Goal: Task Accomplishment & Management: Manage account settings

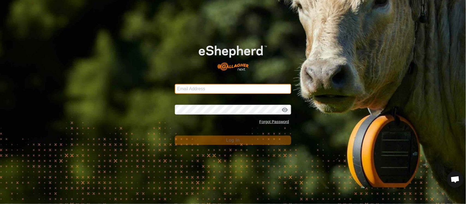
click at [213, 89] on input "Email Address" at bounding box center [233, 89] width 117 height 10
click at [0, 204] on com-1password-button at bounding box center [0, 204] width 0 height 0
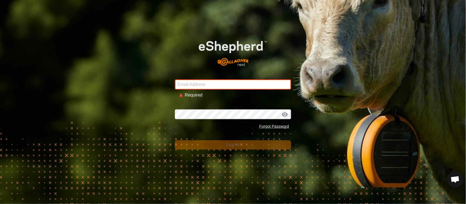
type input "[PERSON_NAME][EMAIL_ADDRESS][DOMAIN_NAME]"
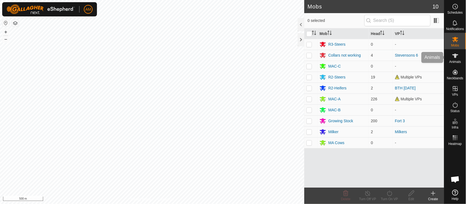
click at [456, 62] on span "Animals" at bounding box center [456, 61] width 12 height 3
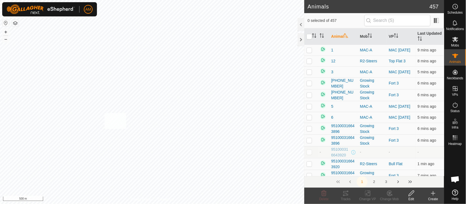
checkbox input "true"
click at [367, 194] on icon at bounding box center [368, 194] width 4 height 4
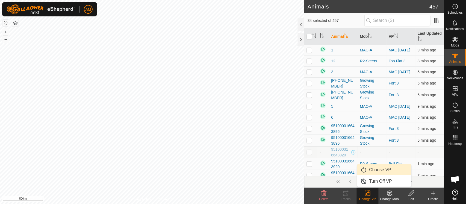
click at [370, 167] on link "Choose VP..." at bounding box center [385, 169] width 54 height 11
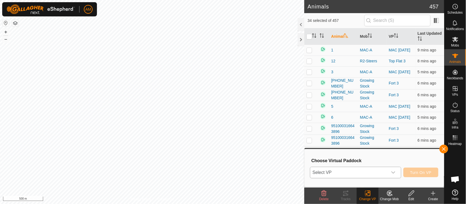
click at [357, 174] on span "Select VP" at bounding box center [349, 172] width 77 height 11
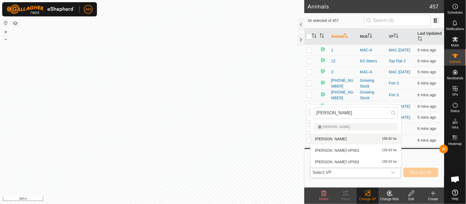
type input "[PERSON_NAME]"
click at [339, 143] on li "[PERSON_NAME] 156.82 ha" at bounding box center [356, 138] width 91 height 11
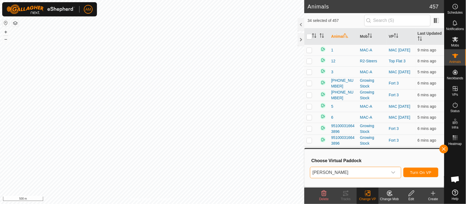
click at [343, 171] on span "[PERSON_NAME]" at bounding box center [349, 172] width 77 height 11
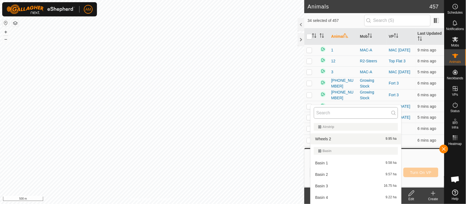
click at [335, 117] on input "text" at bounding box center [356, 112] width 84 height 11
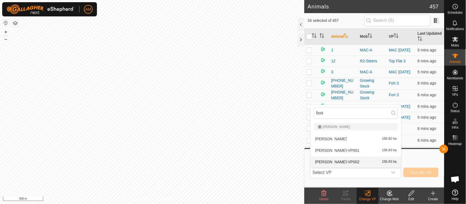
type input "bus"
click at [340, 159] on li "[PERSON_NAME]-VP002 156.93 ha" at bounding box center [356, 161] width 91 height 11
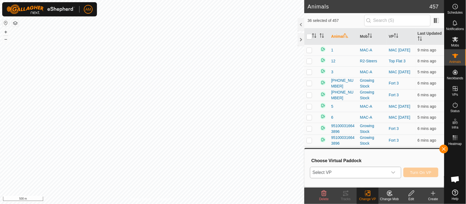
click at [381, 173] on span "Select VP" at bounding box center [349, 172] width 77 height 11
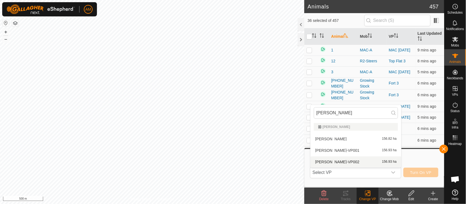
type input "[PERSON_NAME]"
click at [345, 159] on li "[PERSON_NAME]-VP002 156.93 ha" at bounding box center [356, 161] width 91 height 11
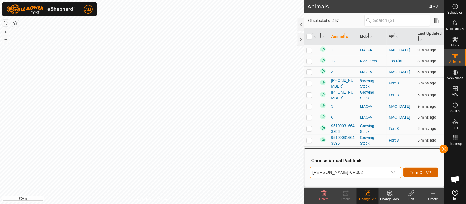
click at [414, 170] on span "Turn On VP" at bounding box center [421, 172] width 21 height 4
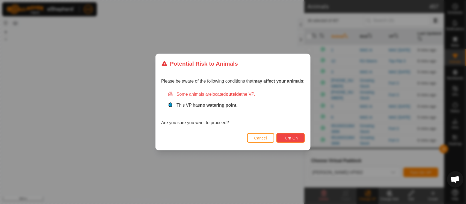
click at [289, 137] on span "Turn On" at bounding box center [290, 138] width 15 height 4
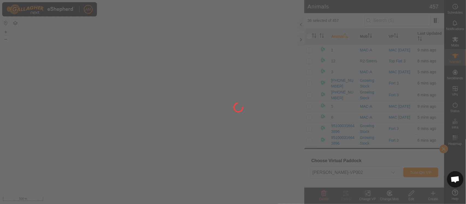
click at [153, 107] on div at bounding box center [233, 102] width 466 height 204
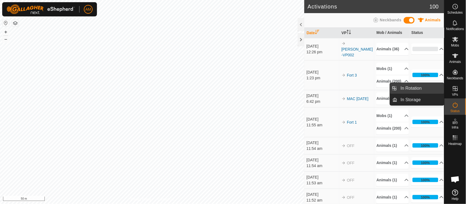
click at [429, 88] on link "In Rotation" at bounding box center [421, 88] width 47 height 11
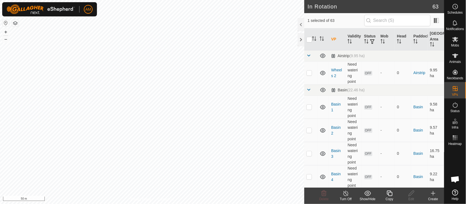
click at [430, 192] on create-svg-icon at bounding box center [434, 193] width 22 height 7
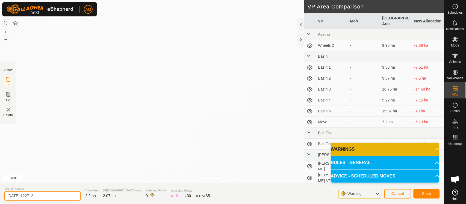
drag, startPoint x: 51, startPoint y: 197, endPoint x: 0, endPoint y: 196, distance: 50.6
click at [0, 196] on section "Virtual Paddock [DATE] 122712 Total Area 2.2 ha Grazing Area 2.07 ha Watering P…" at bounding box center [222, 193] width 444 height 21
type input "BTs"
click at [433, 195] on button "Save" at bounding box center [427, 194] width 26 height 10
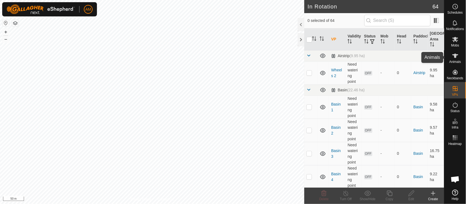
click at [459, 56] on es-animals-svg-icon at bounding box center [456, 55] width 10 height 9
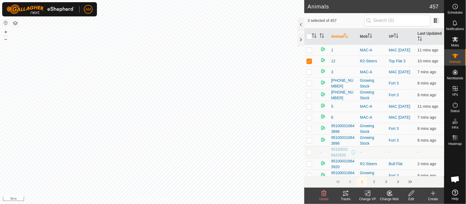
checkbox input "true"
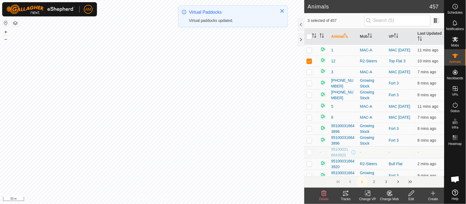
click at [368, 197] on div "Change VP" at bounding box center [368, 199] width 22 height 5
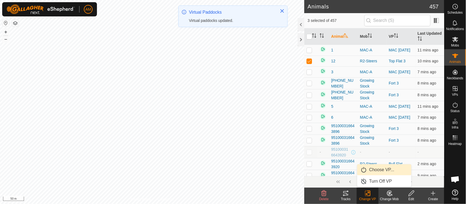
click at [382, 169] on link "Choose VP..." at bounding box center [385, 169] width 54 height 11
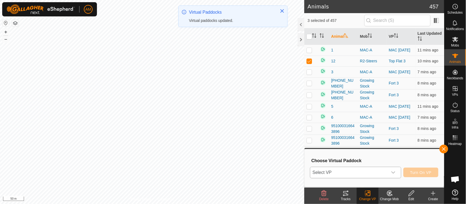
click at [377, 171] on span "Select VP" at bounding box center [349, 172] width 77 height 11
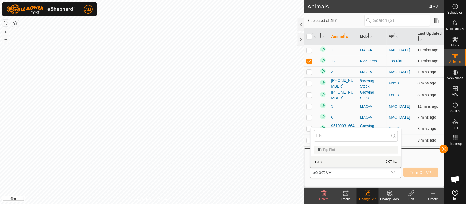
type input "bts"
click at [318, 163] on li "BTs 2.07 ha" at bounding box center [356, 161] width 91 height 11
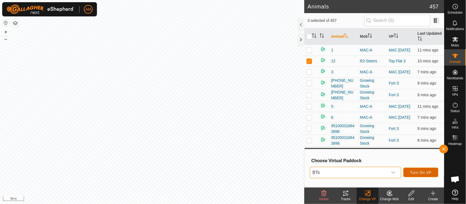
click at [433, 170] on button "Turn On VP" at bounding box center [421, 173] width 35 height 10
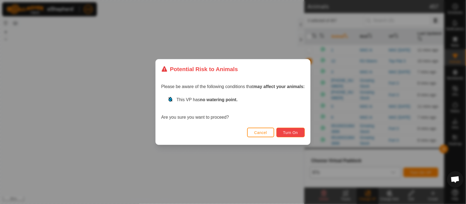
click at [289, 131] on span "Turn On" at bounding box center [290, 132] width 15 height 4
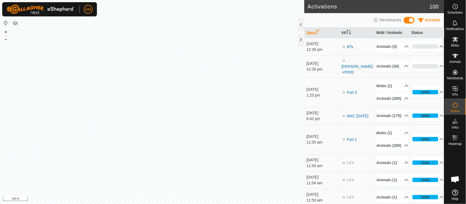
click at [136, 0] on html "AM Schedules Notifications Mobs Animals Neckbands VPs Status Infra Heatmap Help…" at bounding box center [233, 102] width 466 height 204
